Goal: Task Accomplishment & Management: Use online tool/utility

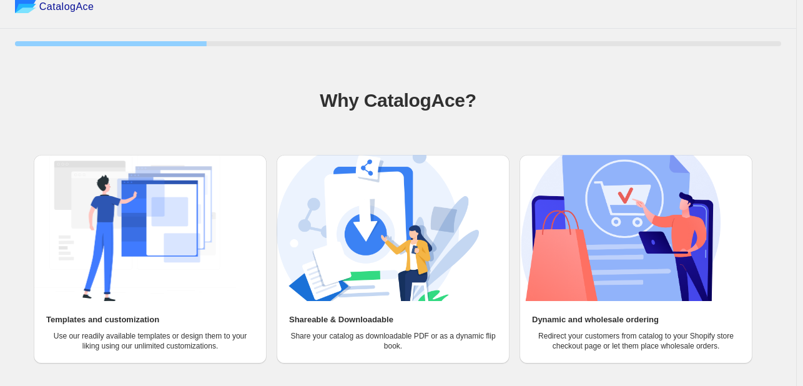
scroll to position [57, 0]
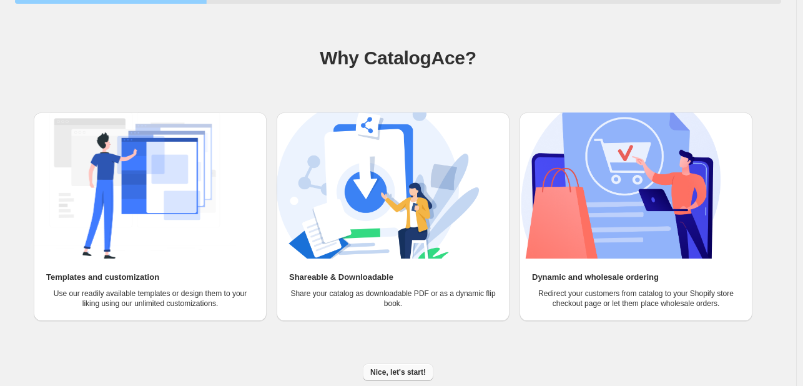
click at [401, 373] on span "Nice, let's start!" at bounding box center [398, 372] width 56 height 10
click at [414, 375] on span "Nice, let's start!" at bounding box center [398, 372] width 56 height 10
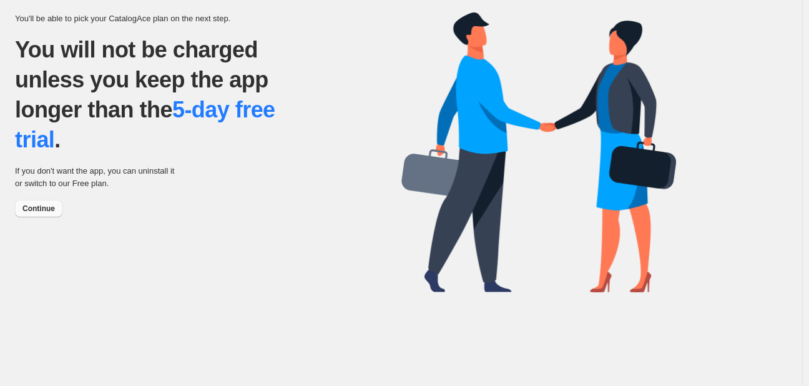
click at [41, 210] on span "Continue" at bounding box center [38, 208] width 32 height 10
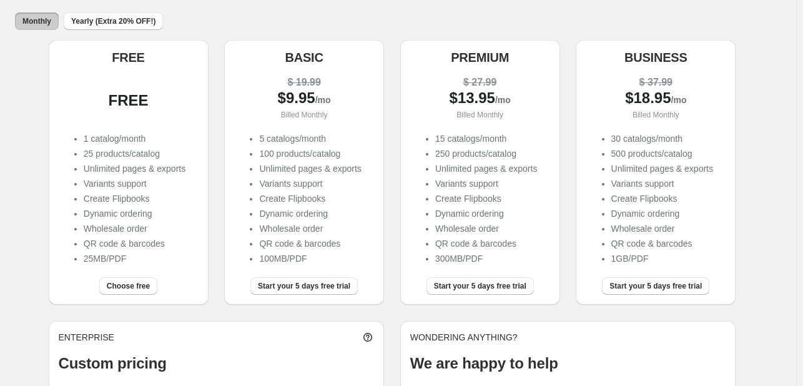
scroll to position [125, 0]
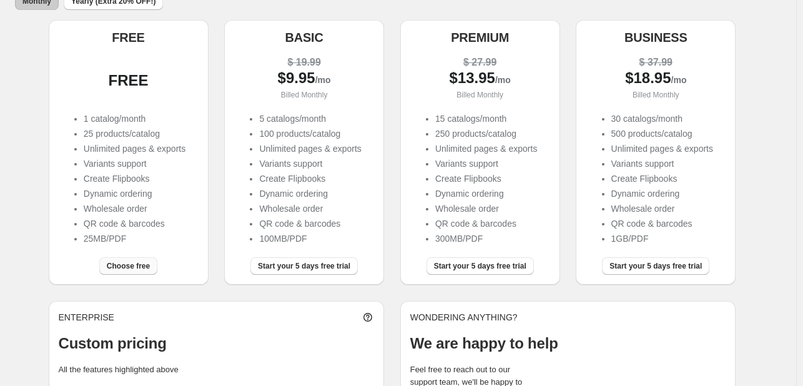
click at [139, 268] on span "Choose free" at bounding box center [128, 266] width 43 height 10
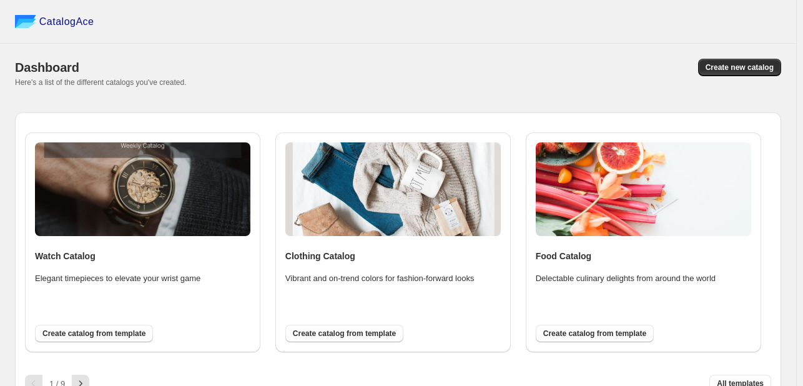
scroll to position [17, 0]
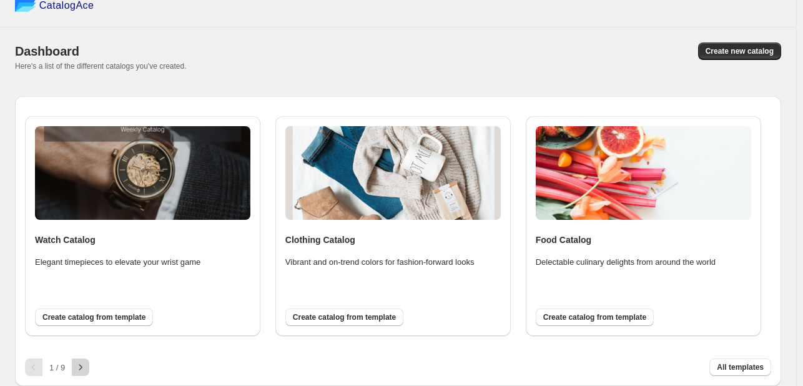
click at [82, 369] on icon "button" at bounding box center [80, 367] width 12 height 12
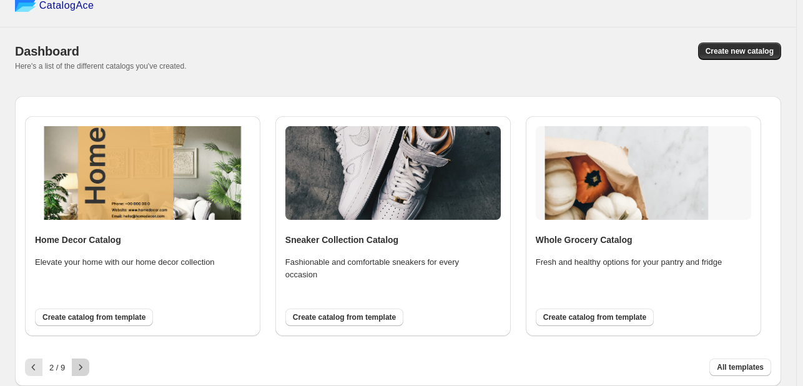
click at [82, 369] on icon "button" at bounding box center [80, 367] width 12 height 12
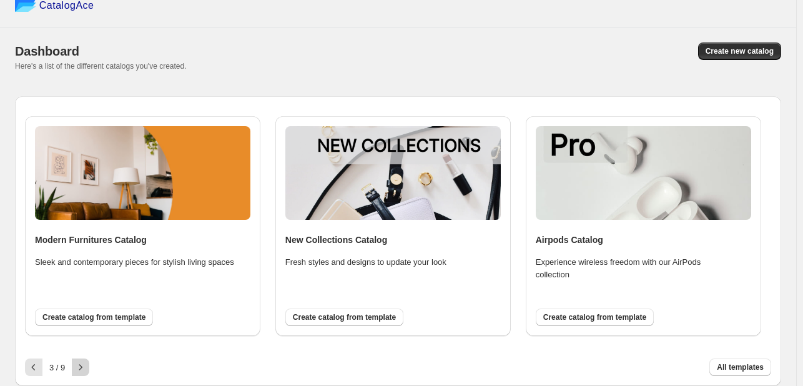
click at [82, 369] on icon "button" at bounding box center [80, 367] width 12 height 12
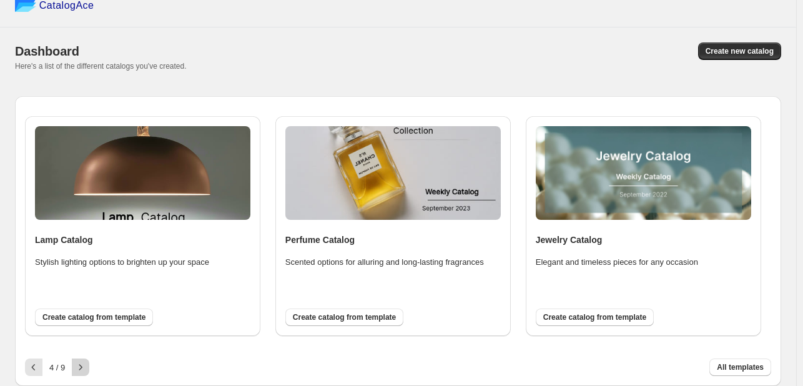
click at [82, 369] on icon "button" at bounding box center [80, 367] width 12 height 12
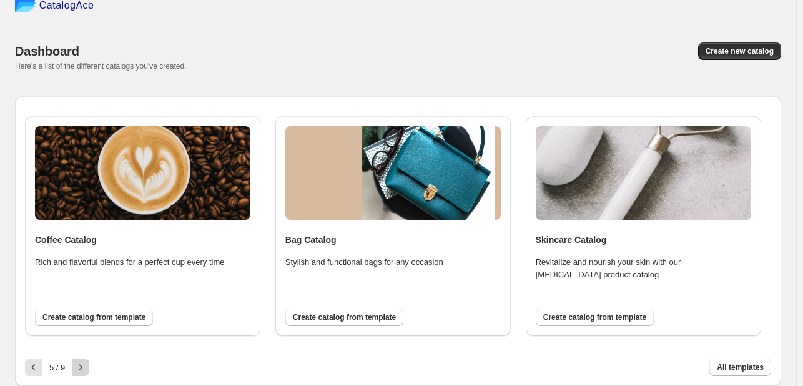
click at [82, 368] on icon "button" at bounding box center [80, 367] width 12 height 12
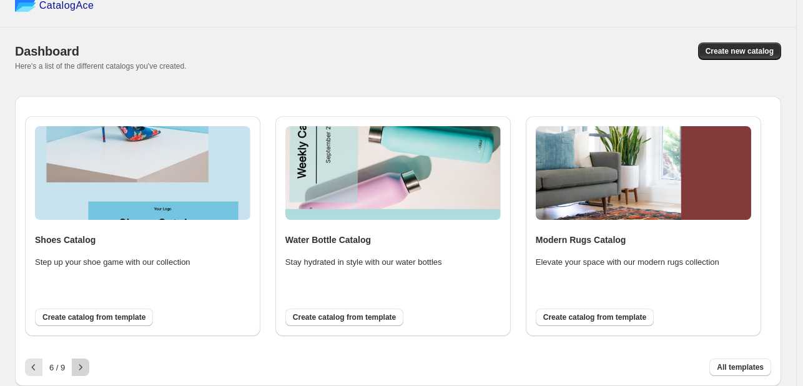
click at [82, 368] on icon "button" at bounding box center [80, 367] width 12 height 12
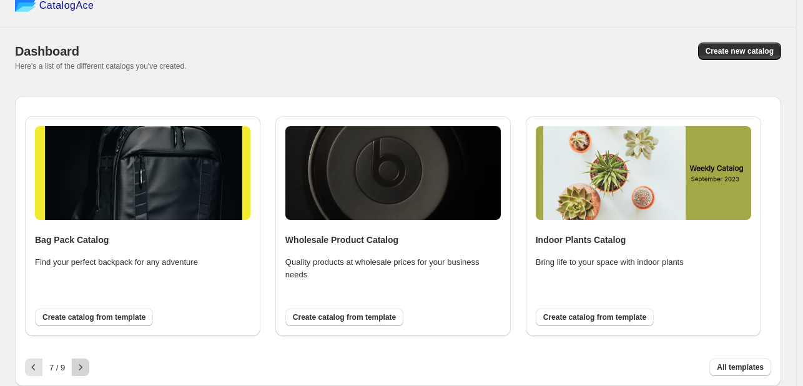
click at [82, 368] on icon "button" at bounding box center [80, 367] width 12 height 12
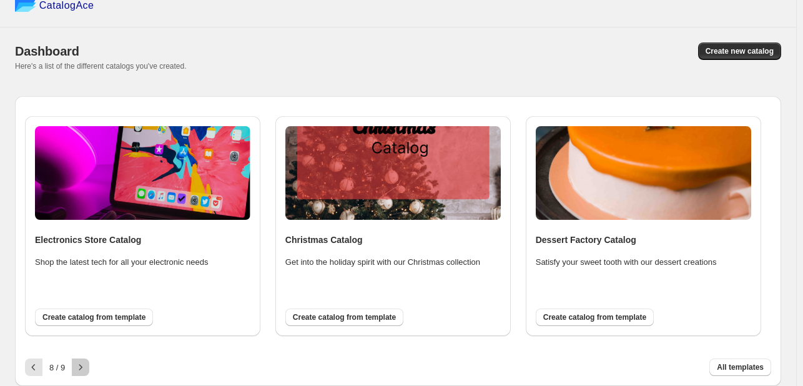
click at [82, 368] on icon "button" at bounding box center [80, 367] width 12 height 12
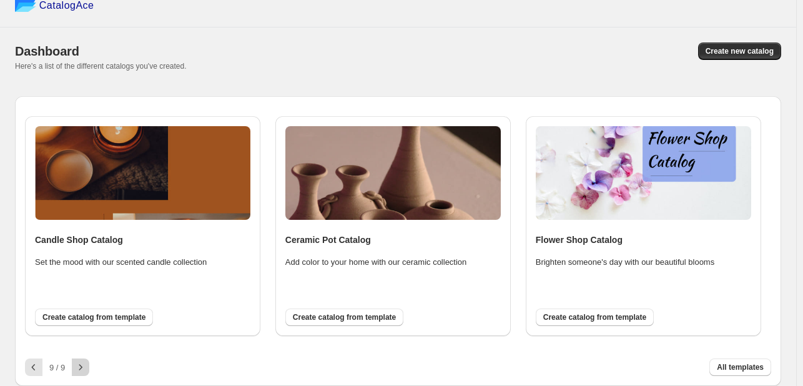
click at [82, 368] on div at bounding box center [80, 366] width 17 height 17
click at [30, 367] on icon "button" at bounding box center [33, 367] width 12 height 12
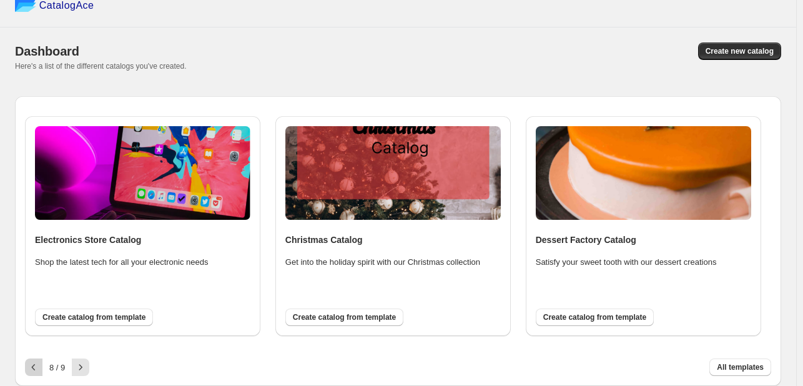
click at [30, 367] on icon "button" at bounding box center [33, 367] width 12 height 12
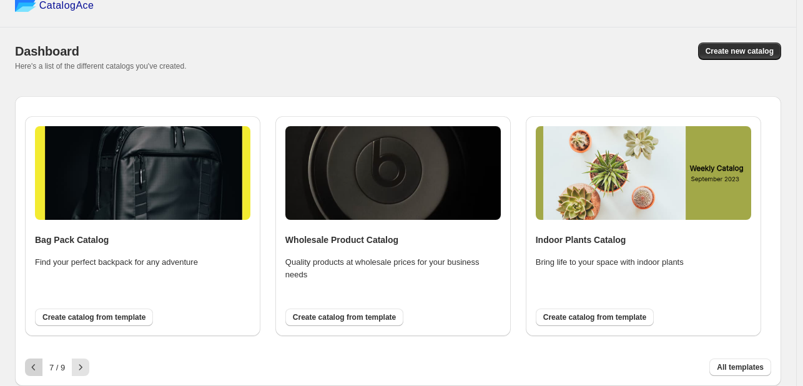
click at [30, 367] on icon "button" at bounding box center [33, 367] width 12 height 12
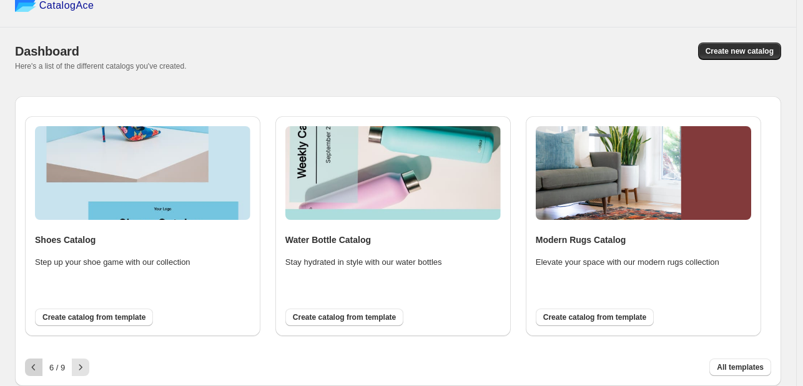
click at [30, 367] on icon "button" at bounding box center [33, 367] width 12 height 12
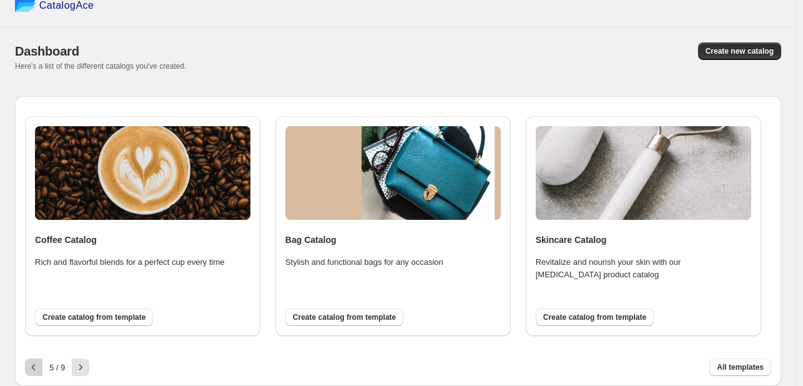
click at [30, 367] on icon "button" at bounding box center [33, 367] width 12 height 12
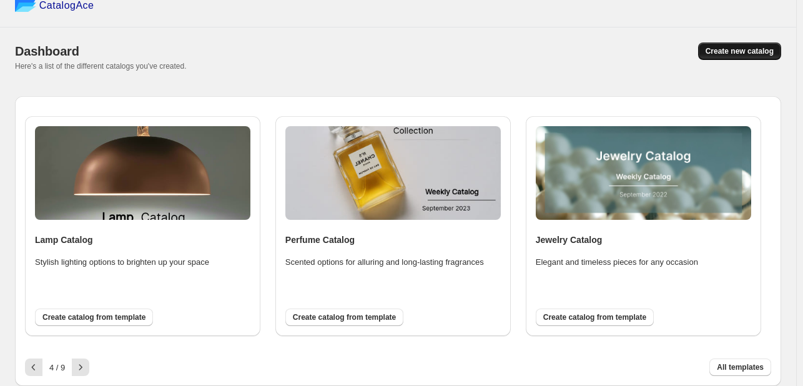
click at [752, 53] on span "Create new catalog" at bounding box center [739, 51] width 68 height 10
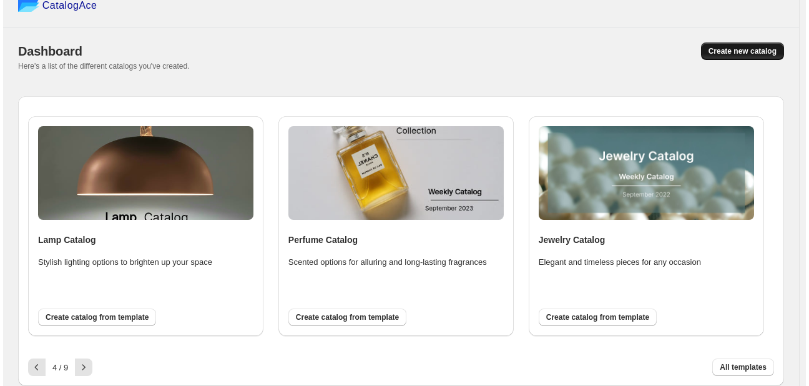
scroll to position [0, 0]
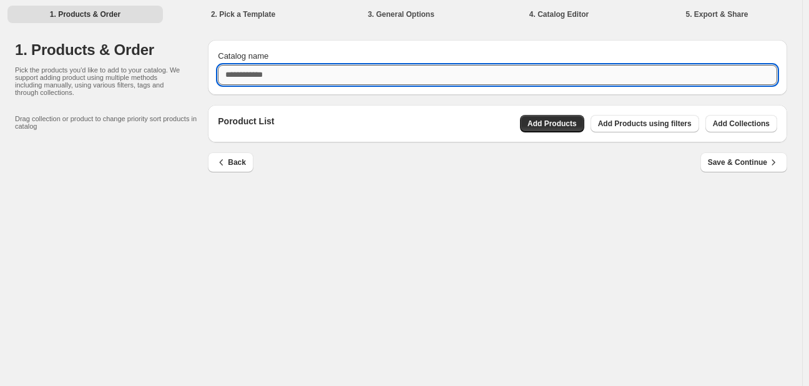
click at [260, 77] on input "Catalog name" at bounding box center [497, 75] width 559 height 20
click at [247, 77] on input "********" at bounding box center [497, 75] width 559 height 20
type input "*********"
